Goal: Obtain resource: Obtain resource

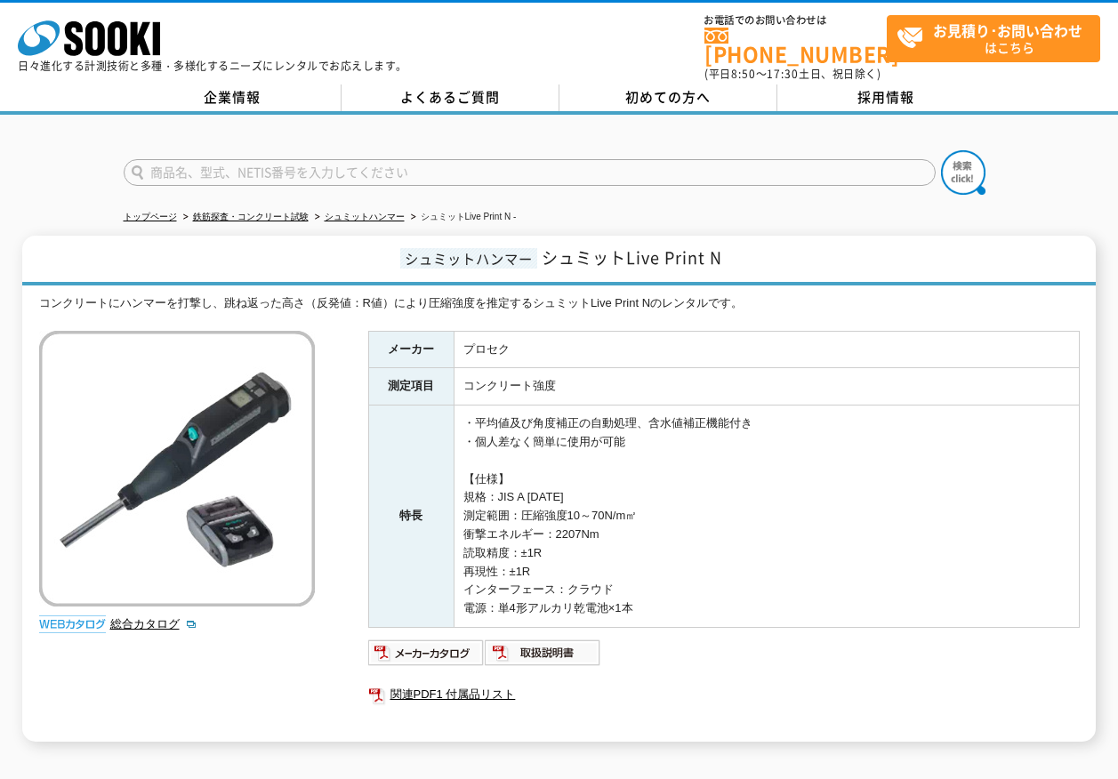
scroll to position [205, 0]
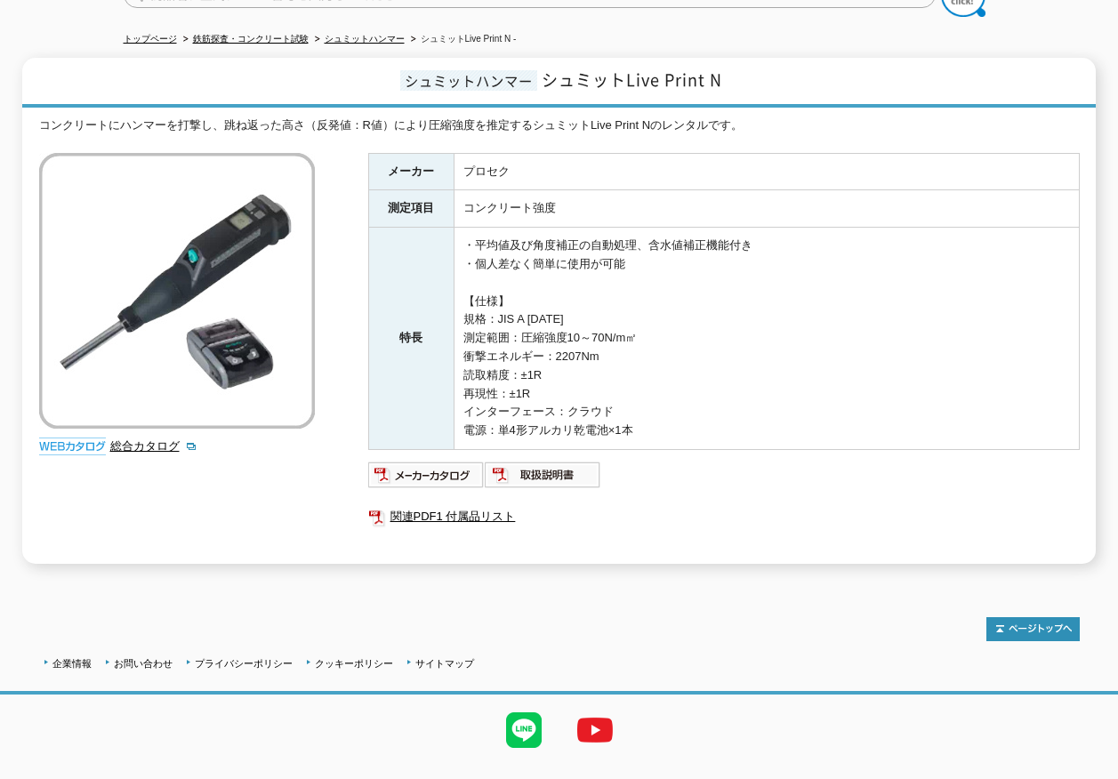
scroll to position [205, 0]
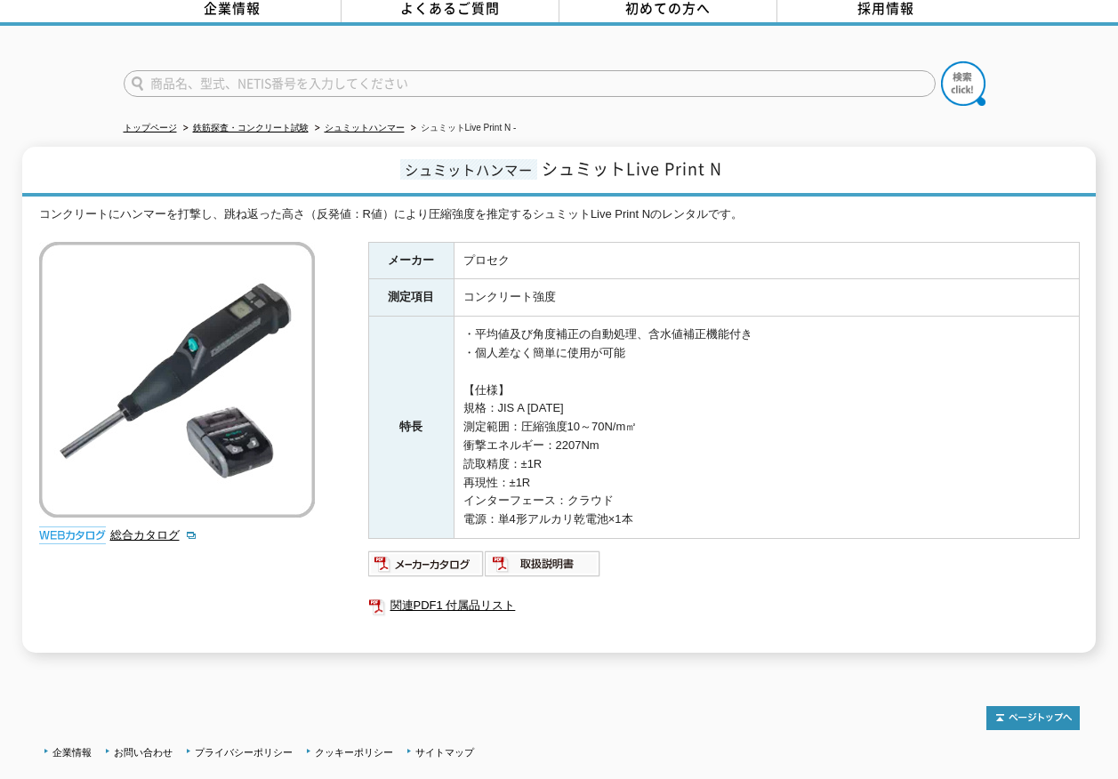
scroll to position [205, 0]
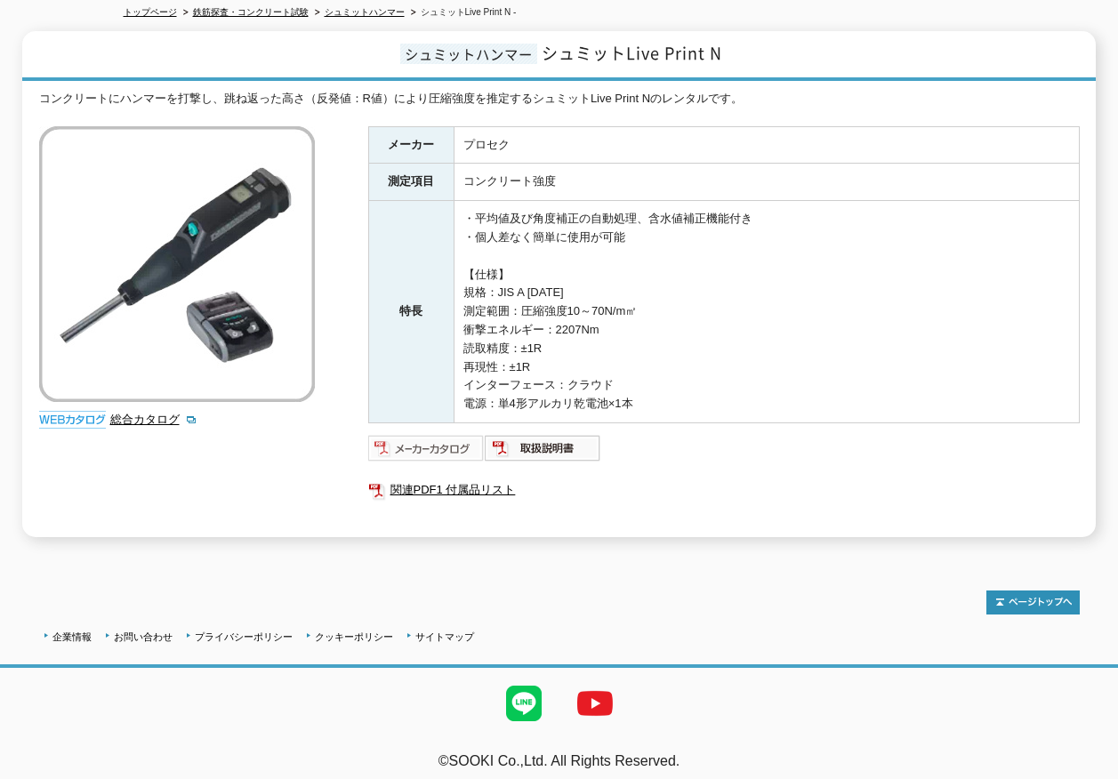
click at [422, 438] on img at bounding box center [426, 448] width 117 height 28
